Goal: Task Accomplishment & Management: Manage account settings

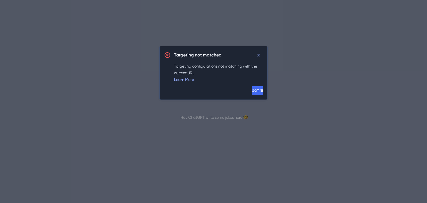
click at [0, 0] on button "GOT IT!" at bounding box center [0, 0] width 0 height 0
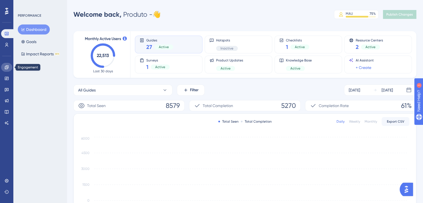
click at [6, 68] on icon at bounding box center [6, 67] width 4 height 4
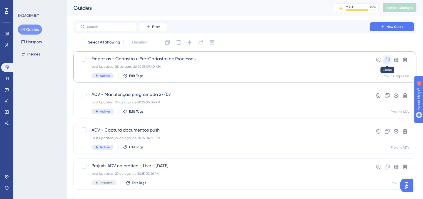
click at [386, 61] on icon at bounding box center [388, 60] width 6 height 6
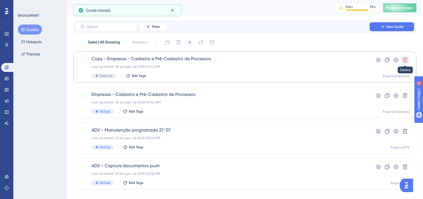
click at [406, 59] on icon at bounding box center [405, 60] width 6 height 6
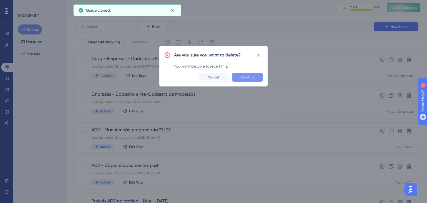
click at [253, 76] on span "Confirm" at bounding box center [248, 77] width 12 height 4
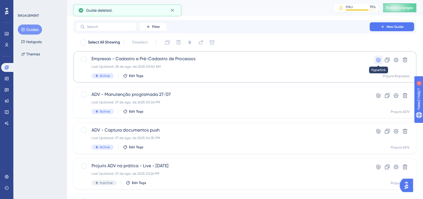
click at [379, 61] on icon at bounding box center [379, 60] width 6 height 6
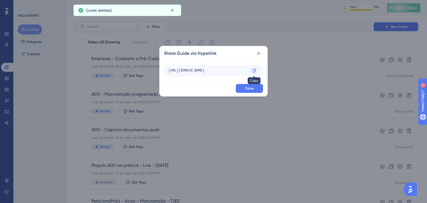
click at [254, 68] on icon at bounding box center [254, 70] width 4 height 4
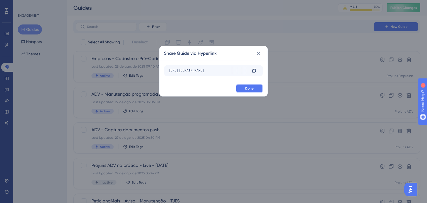
click at [259, 88] on button "Done" at bounding box center [249, 88] width 27 height 9
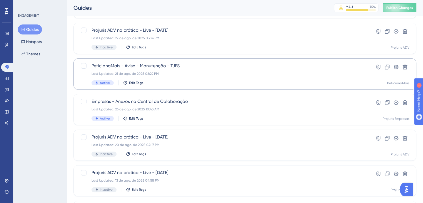
scroll to position [139, 0]
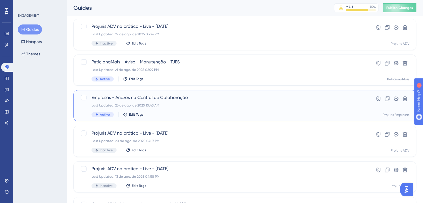
click at [170, 104] on div "Last Updated: 26 de ago. de 2025 10:43 AM" at bounding box center [223, 105] width 262 height 4
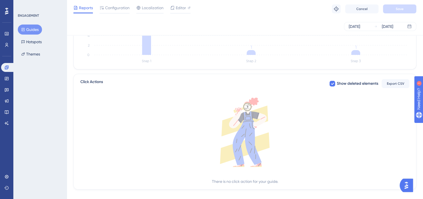
scroll to position [190, 0]
